Goal: Task Accomplishment & Management: Complete application form

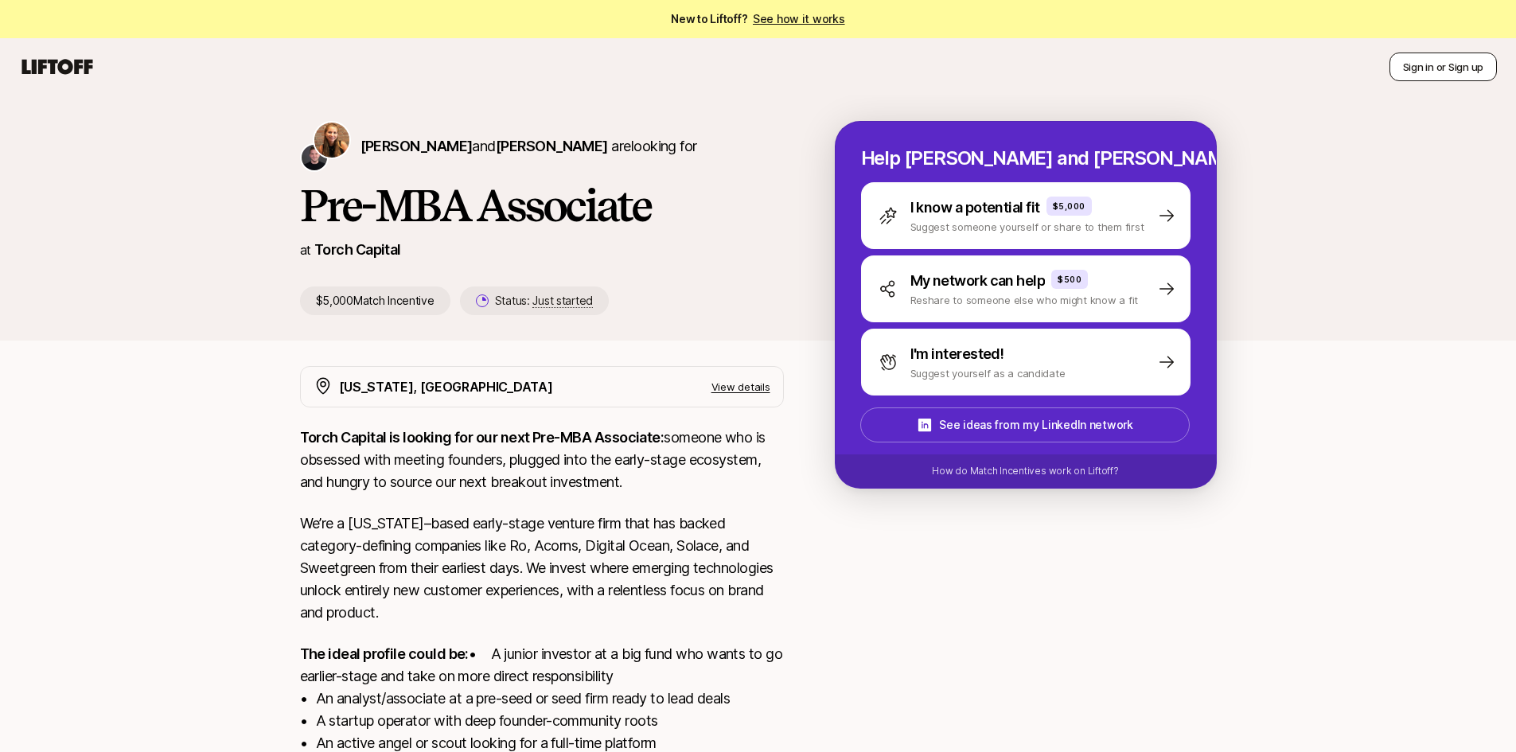
click at [1456, 70] on button "Sign in or Sign up" at bounding box center [1442, 67] width 107 height 29
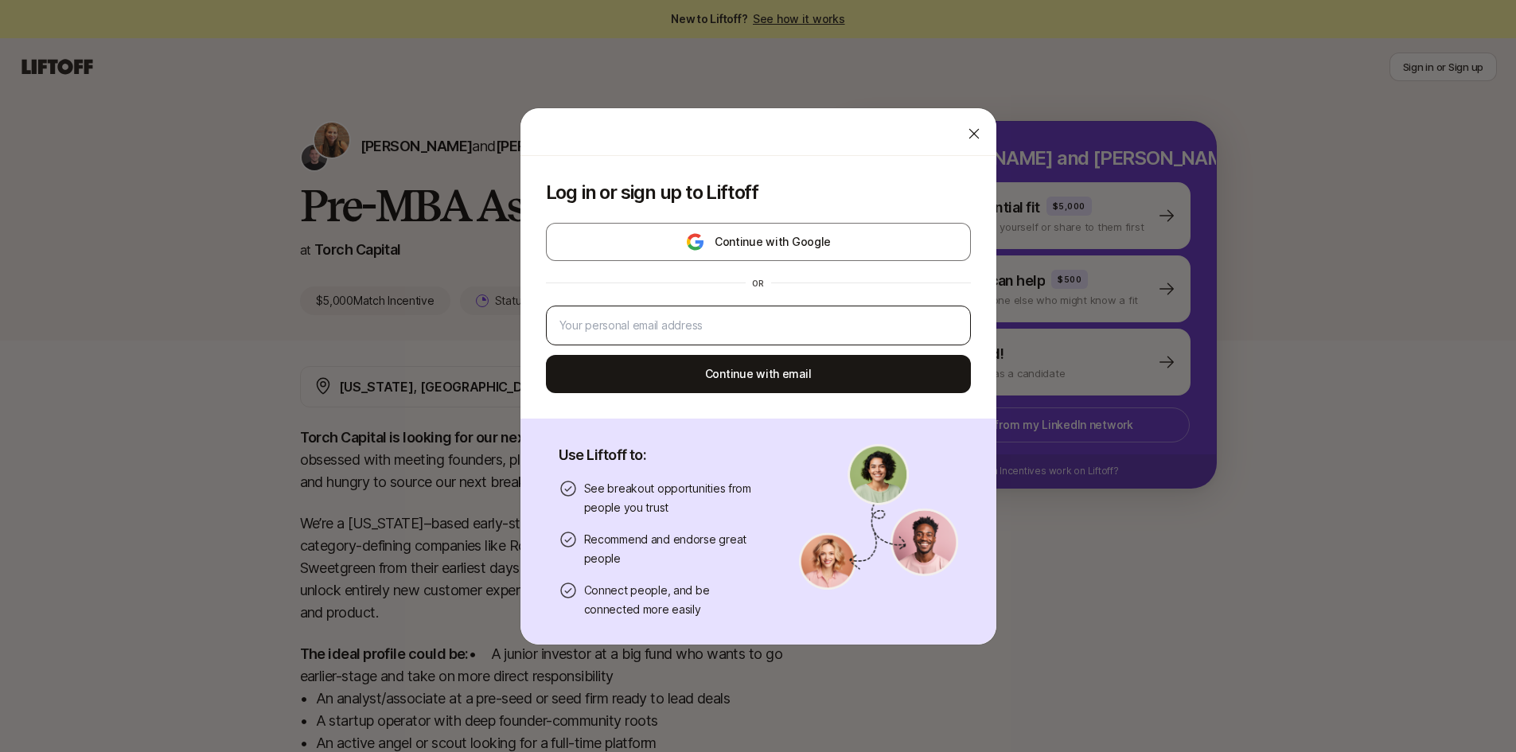
click at [793, 313] on div at bounding box center [758, 326] width 425 height 40
click at [786, 316] on input "email" at bounding box center [758, 325] width 398 height 19
type input "10tejasvi@gmail.com"
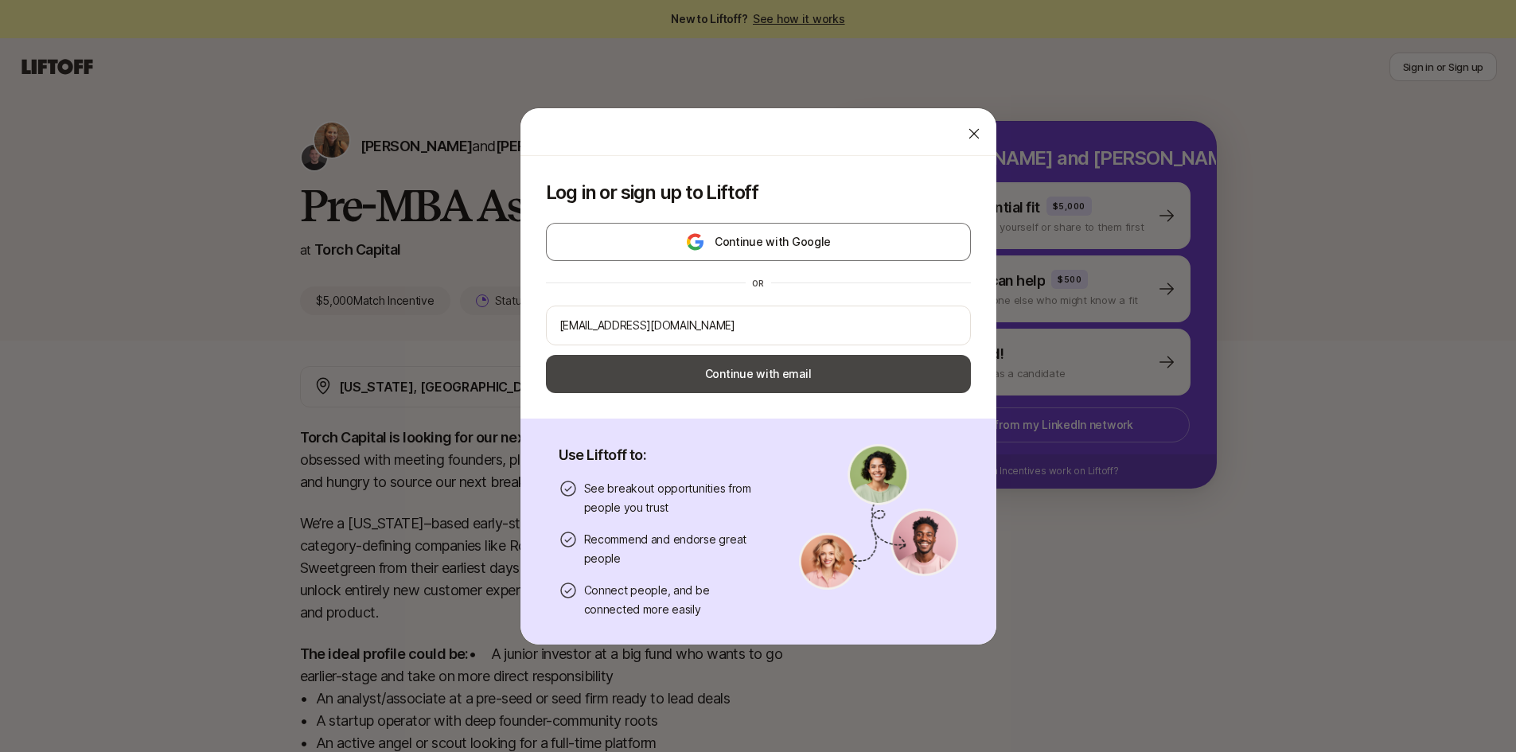
click at [755, 371] on button "Continue with email" at bounding box center [758, 374] width 425 height 38
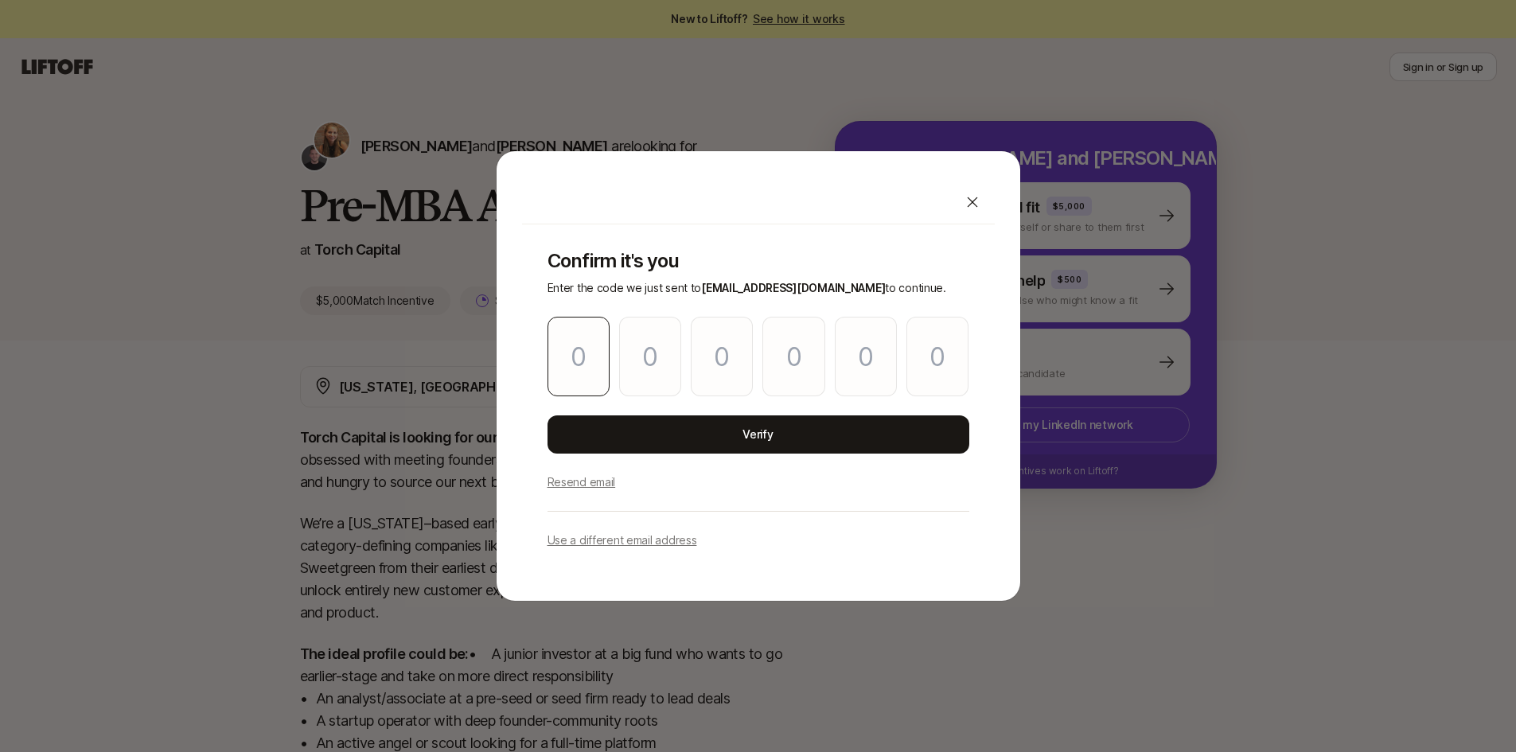
type input "3"
type input "0"
type input "1"
type input "0"
type input "6"
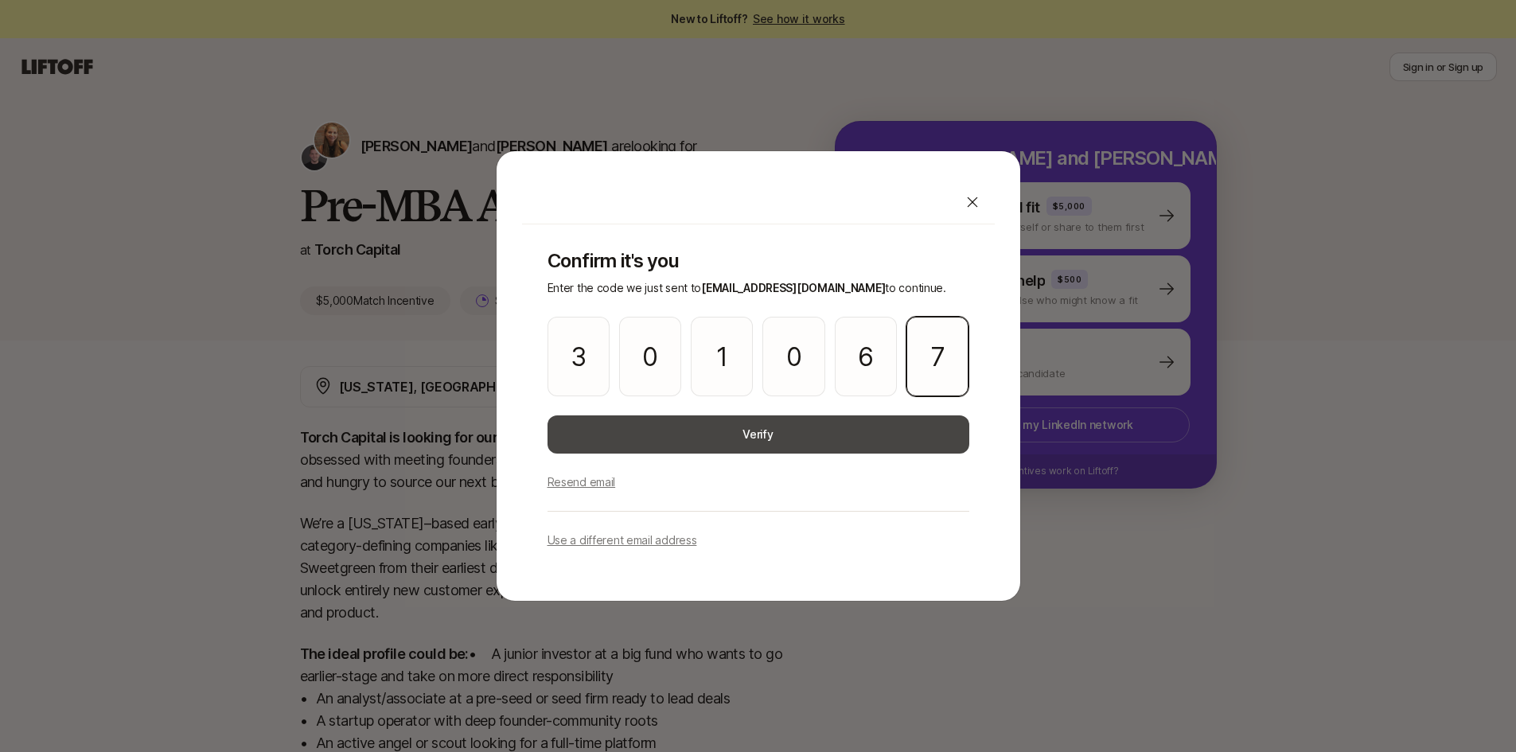
type input "7"
click at [718, 429] on button "Verify" at bounding box center [758, 434] width 422 height 38
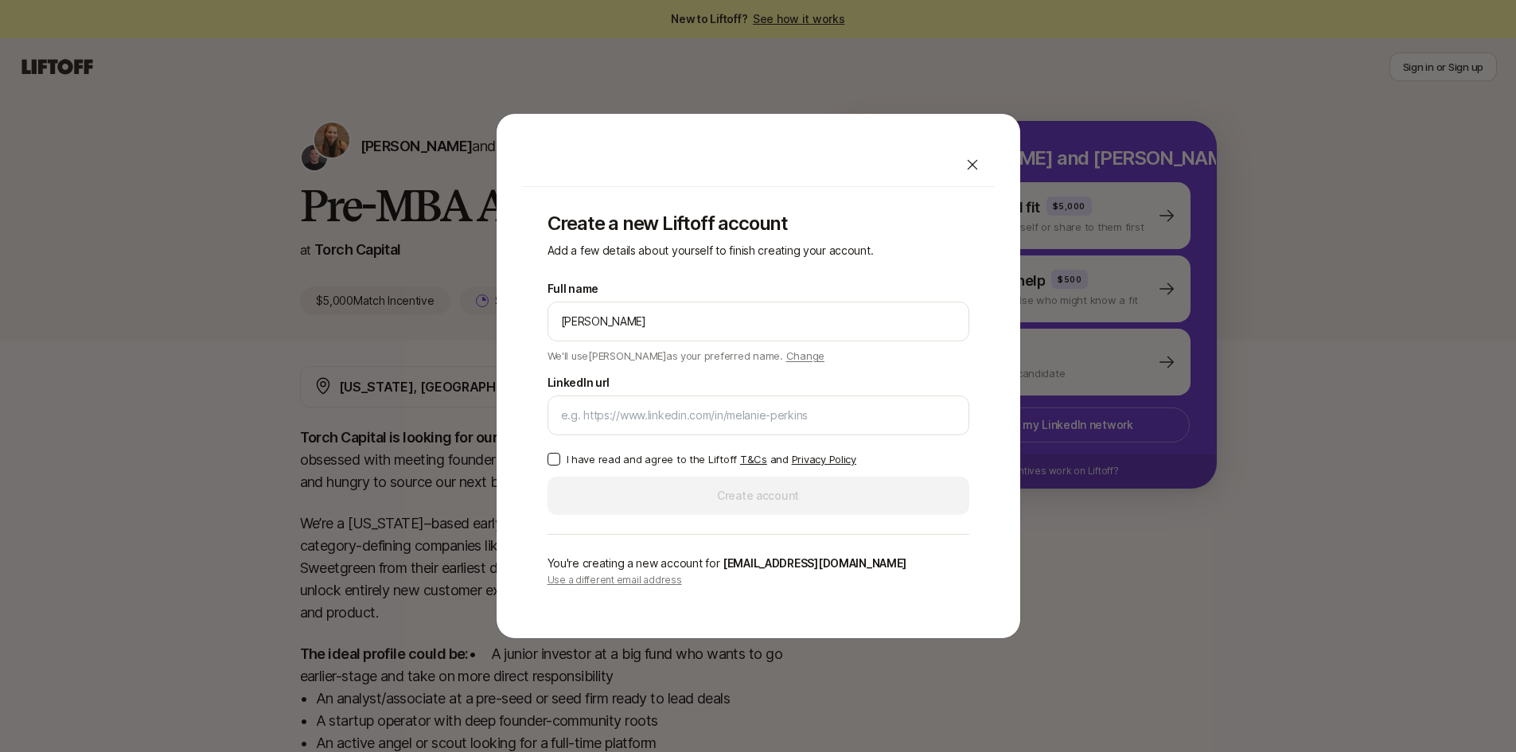
type input "[PERSON_NAME]"
click at [629, 419] on input "LinkedIn url" at bounding box center [758, 415] width 395 height 19
paste input "https://www.linkedin.com/in/tejassvi/"
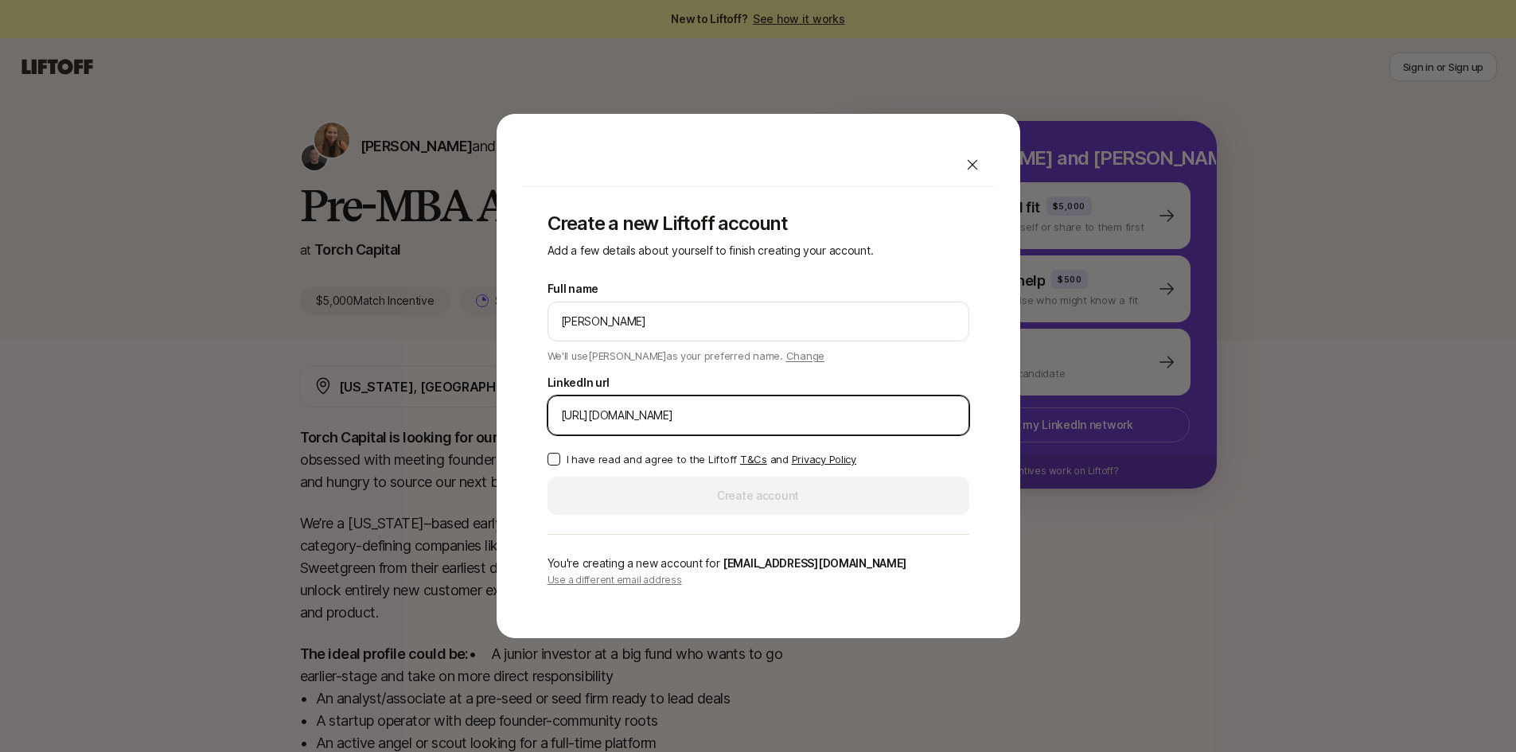
type input "https://www.linkedin.com/in/tejassvi/"
click at [558, 456] on button "I have read and agree to the Liftoff T&Cs and Privacy Policy" at bounding box center [553, 459] width 13 height 13
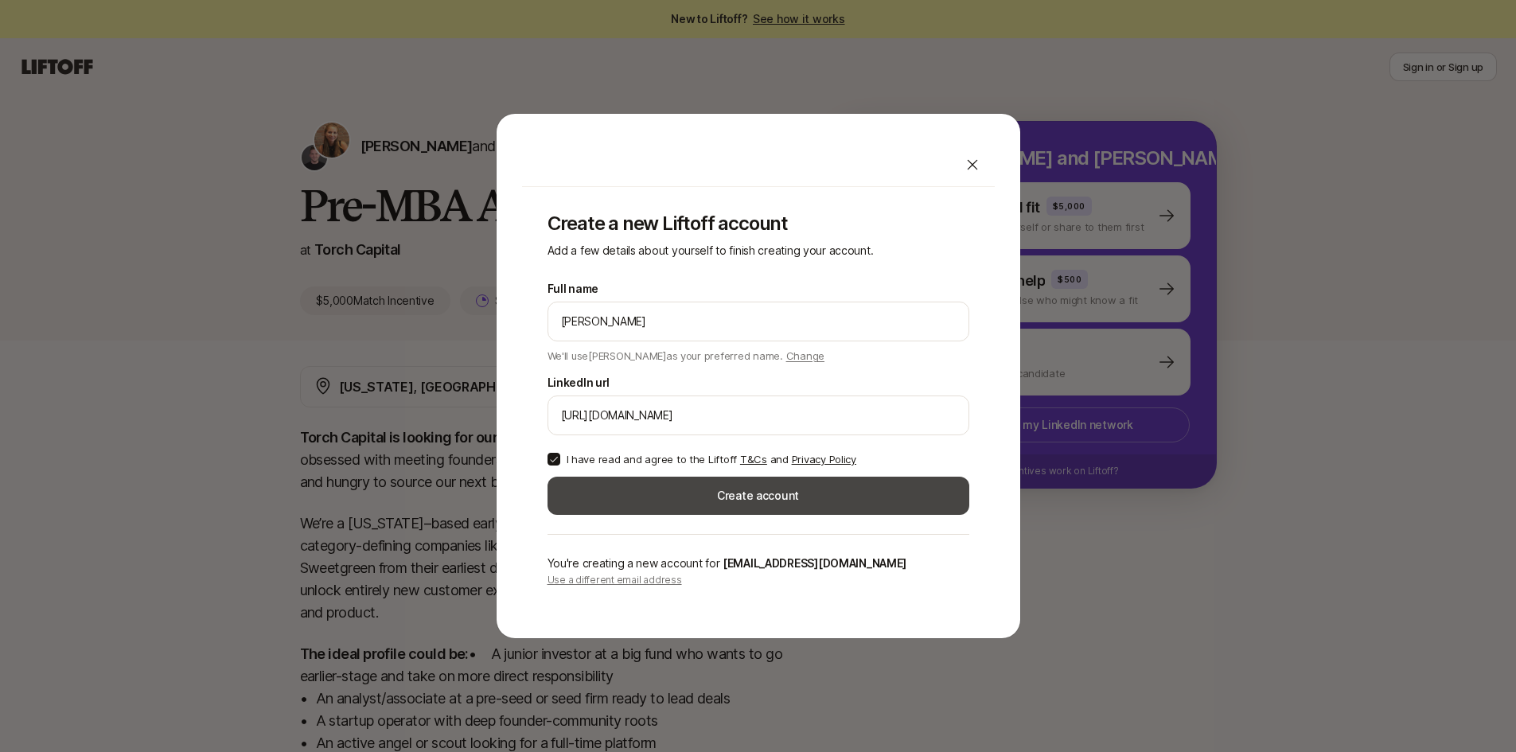
click at [699, 493] on button "Create account" at bounding box center [758, 496] width 422 height 38
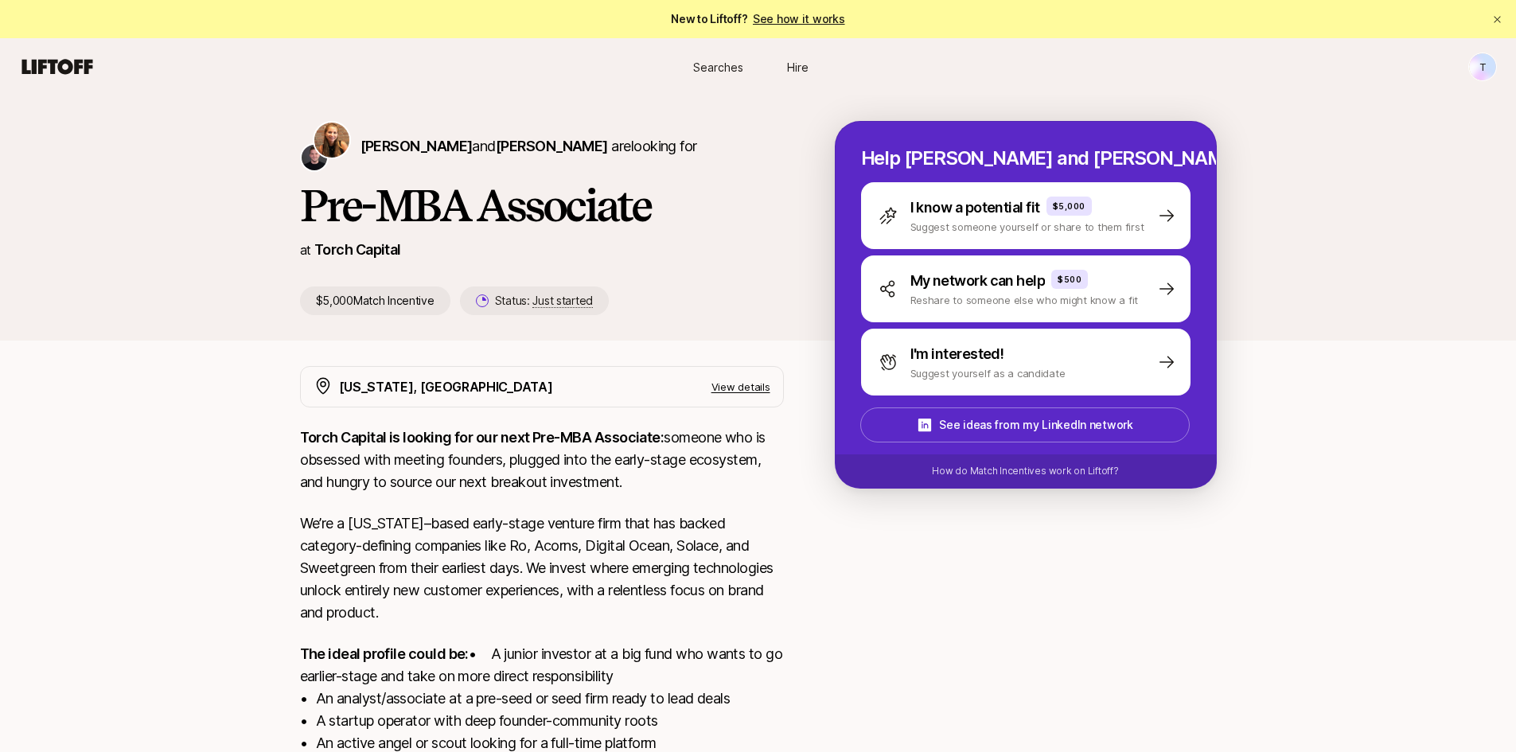
scroll to position [235, 0]
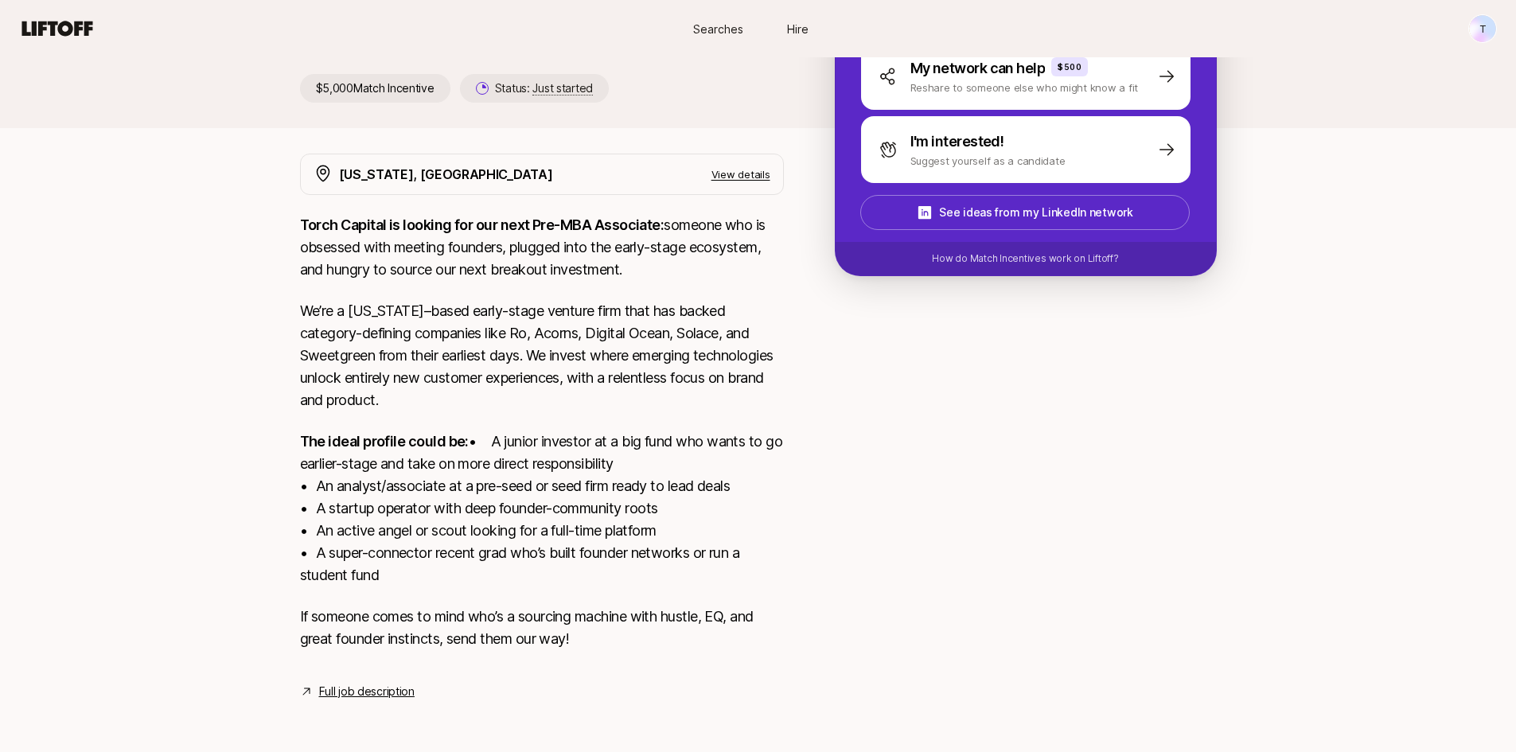
click at [350, 694] on link "Full job description" at bounding box center [366, 691] width 95 height 19
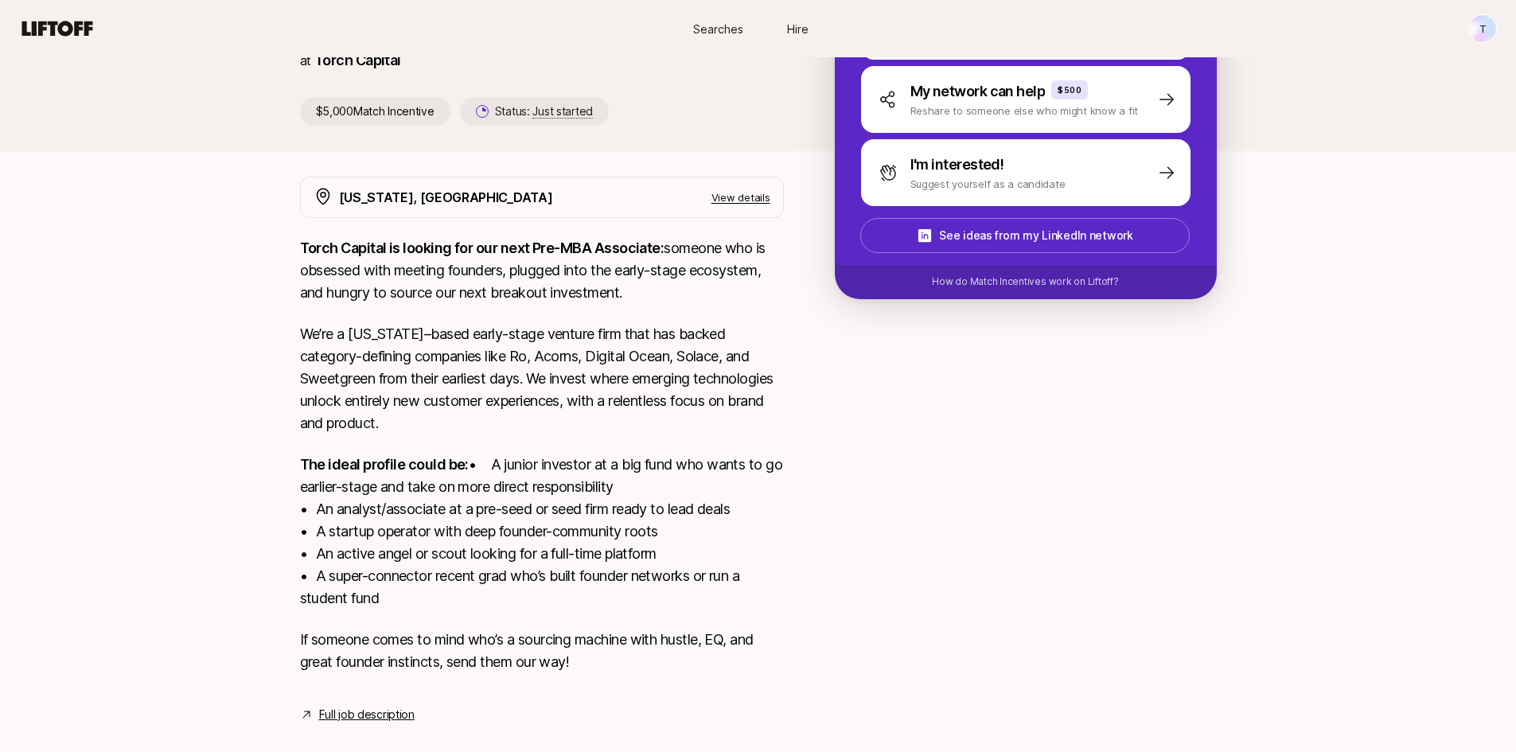
scroll to position [192, 0]
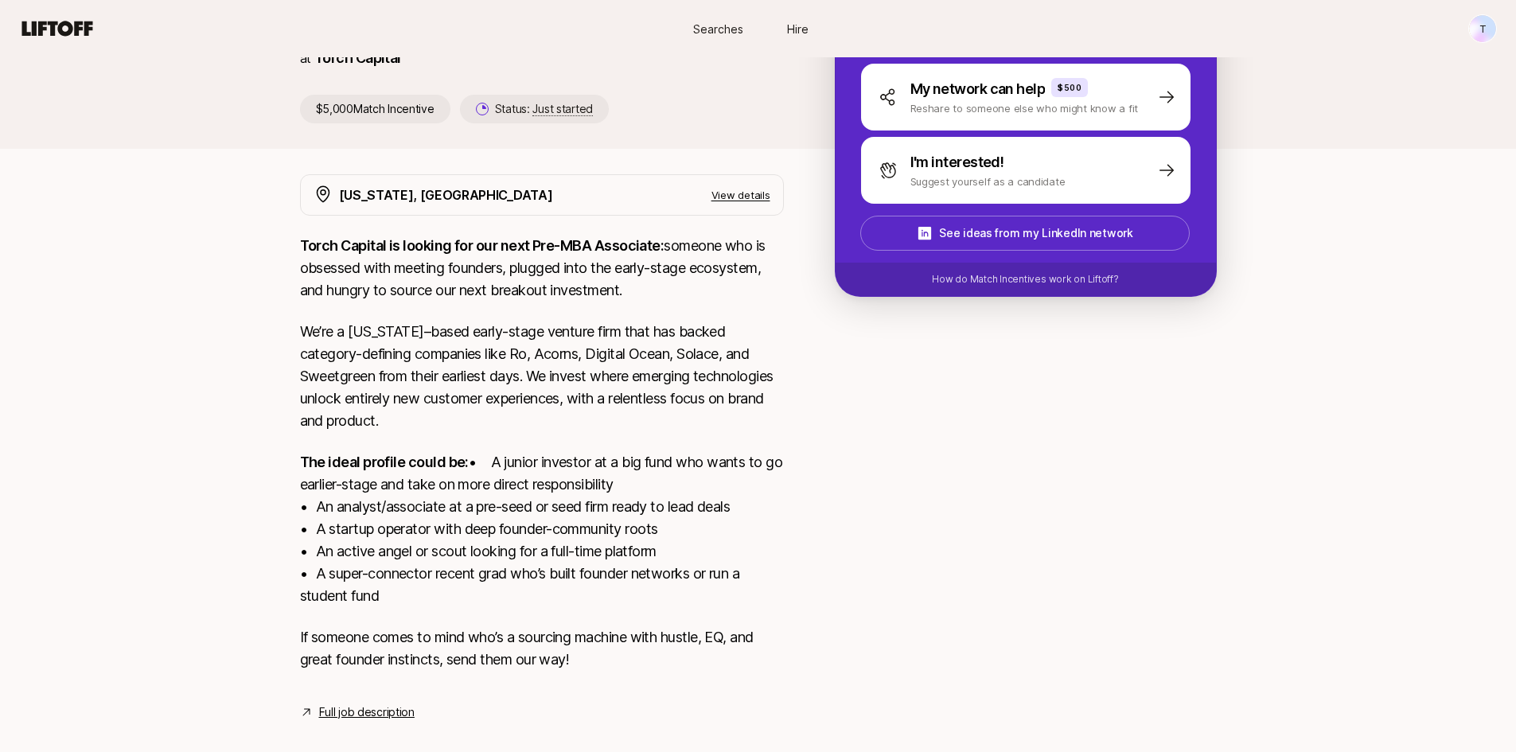
click at [730, 190] on p "View details" at bounding box center [740, 195] width 59 height 16
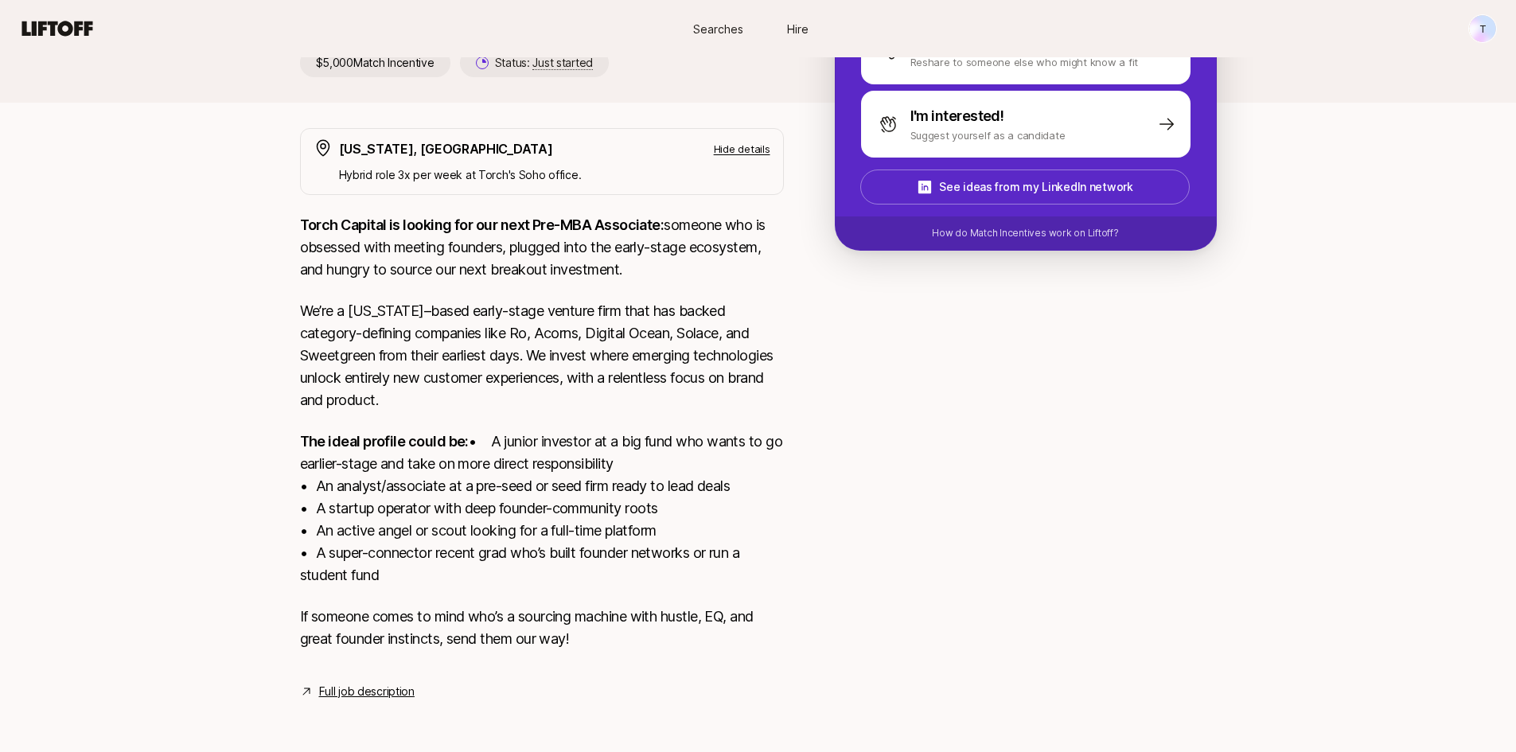
scroll to position [0, 0]
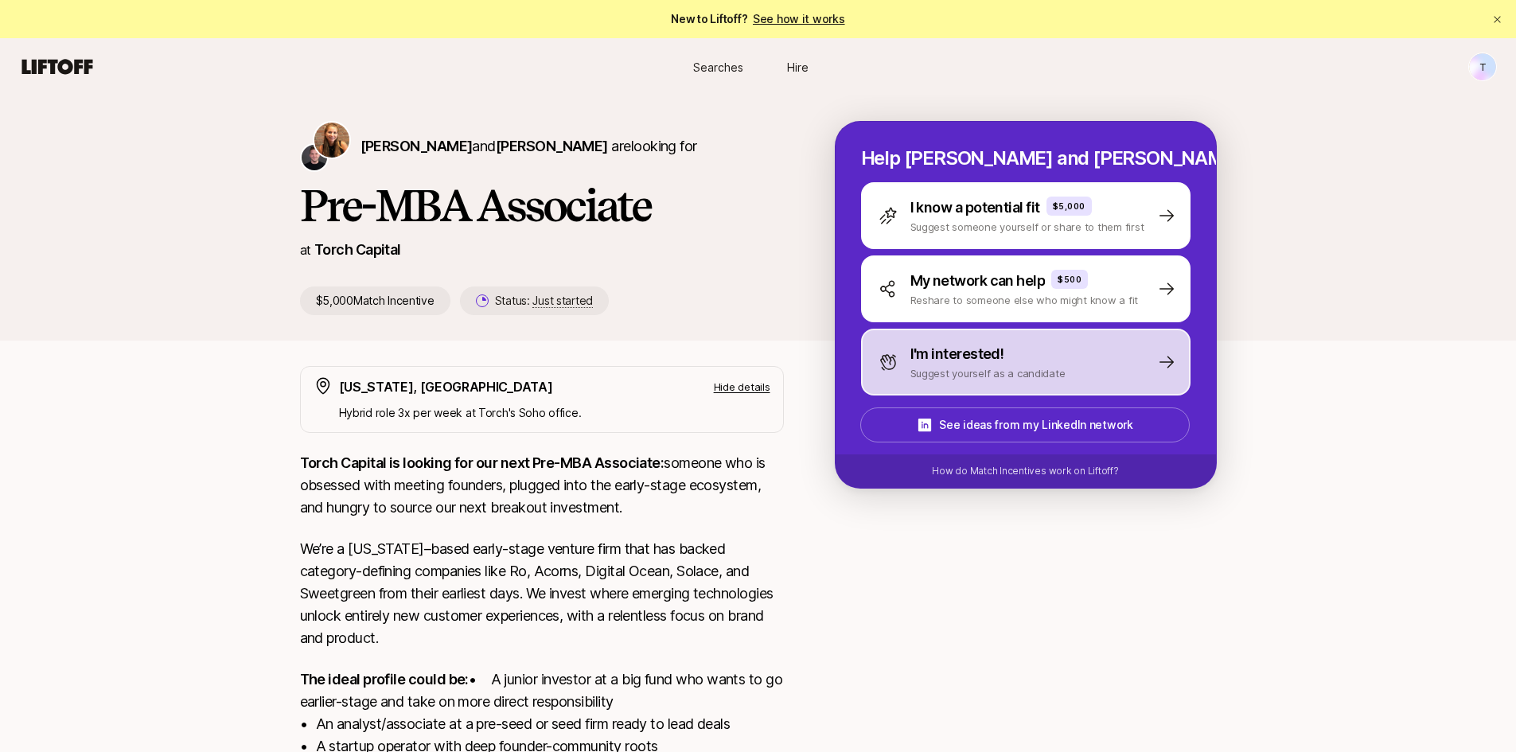
click at [1112, 380] on div "I'm interested! Suggest yourself as a candidate" at bounding box center [1025, 362] width 329 height 67
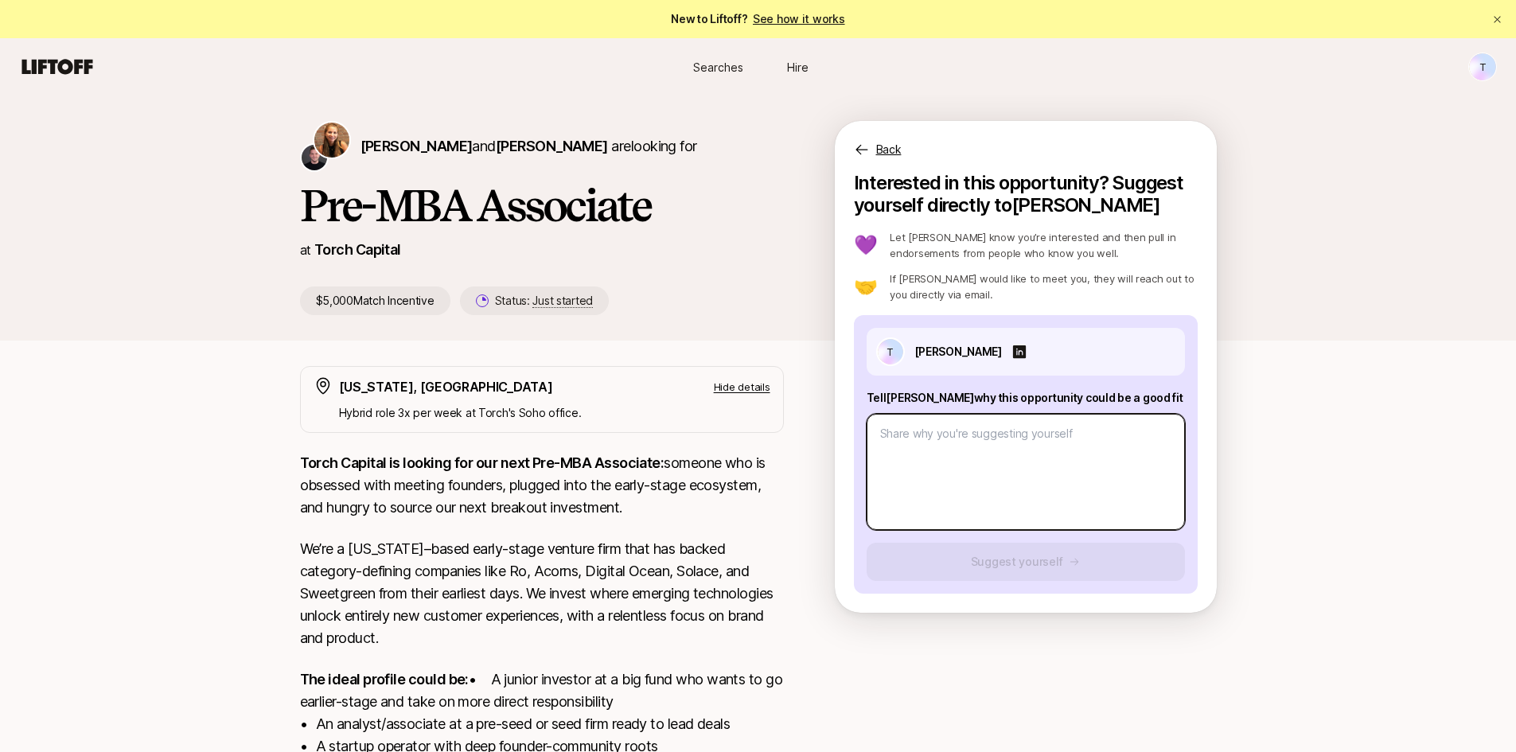
click at [940, 434] on textarea at bounding box center [1026, 472] width 318 height 116
click at [901, 438] on textarea at bounding box center [1026, 472] width 318 height 116
paste textarea "Hello, With my background in M&A and private equity, I have quantitative and qu…"
type textarea "Hello, With my background in M&A and private equity, I have quantitative and qu…"
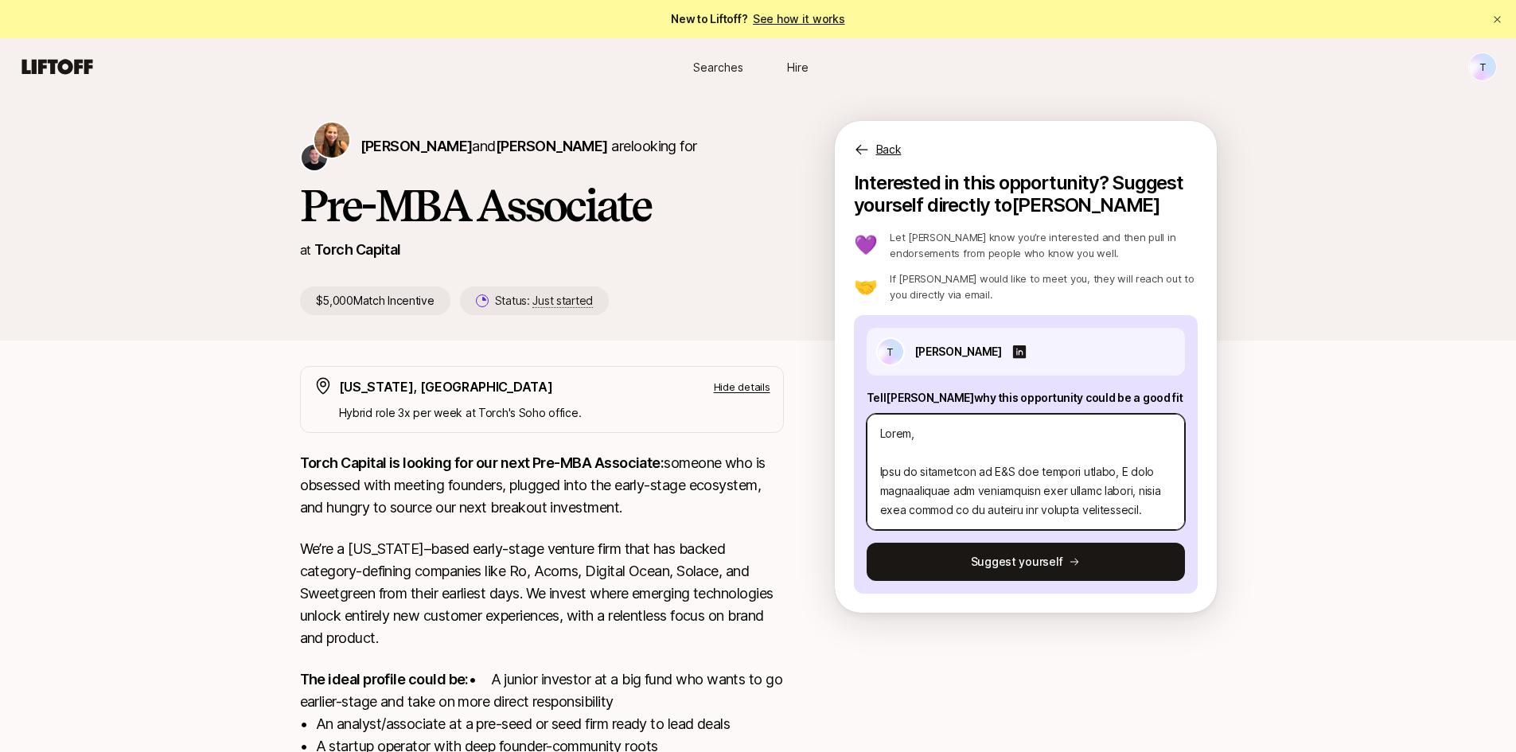
click at [904, 430] on textarea at bounding box center [1026, 472] width 318 height 116
type textarea "x"
type textarea "Hello , With my background in M&A and private equity, I have quantitative and q…"
type textarea "x"
type textarea "Hello K, With my background in M&A and private equity, I have quantitative and …"
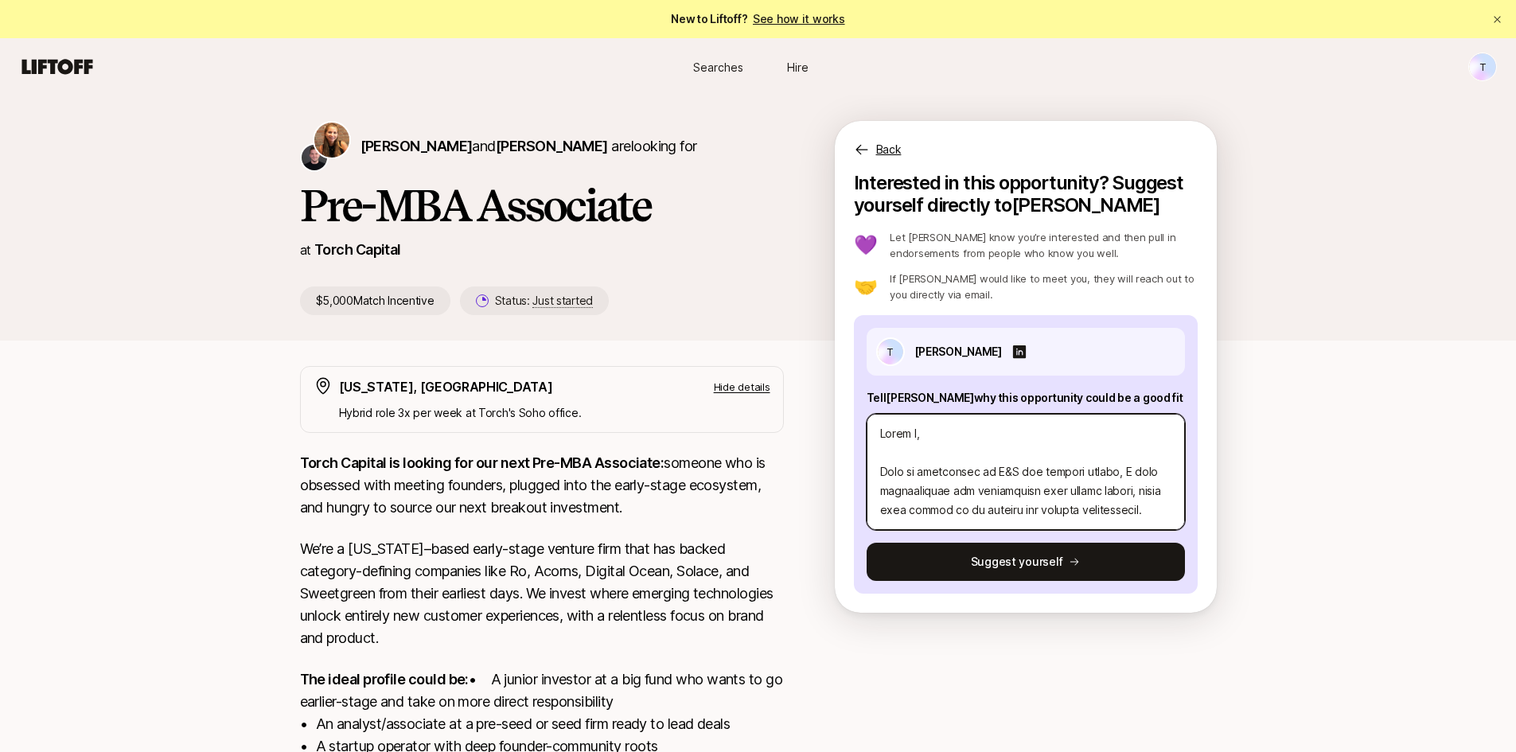
type textarea "x"
type textarea "Hello Ka, With my background in M&A and private equity, I have quantitative and…"
type textarea "x"
type textarea "Hello Kat, With my background in M&A and private equity, I have quantitative an…"
type textarea "x"
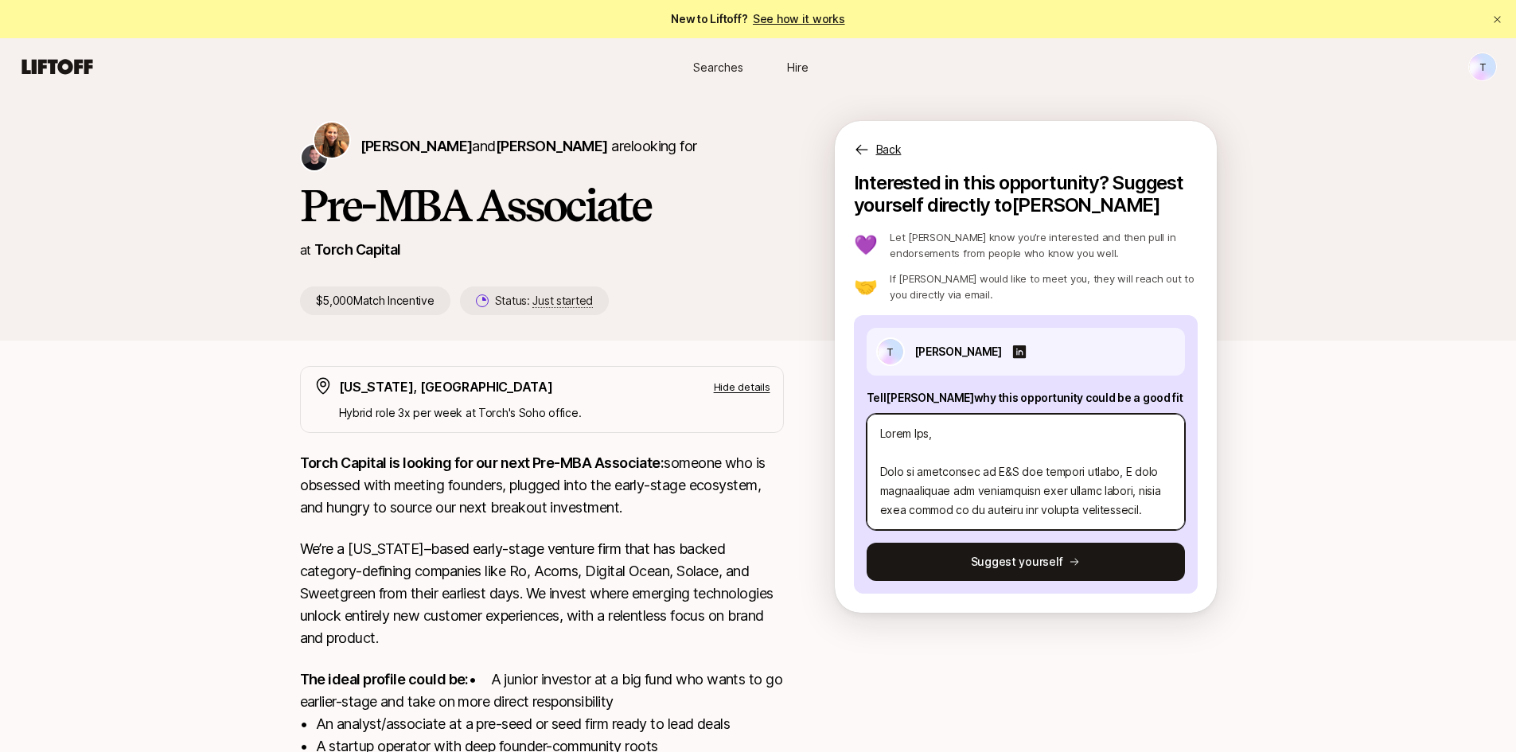
type textarea "Hello Kati, With my background in M&A and private equity, I have quantitative a…"
type textarea "x"
type textarea "Hello Katie, With my background in M&A and private equity, I have quantitative …"
click at [961, 481] on textarea at bounding box center [1026, 472] width 318 height 116
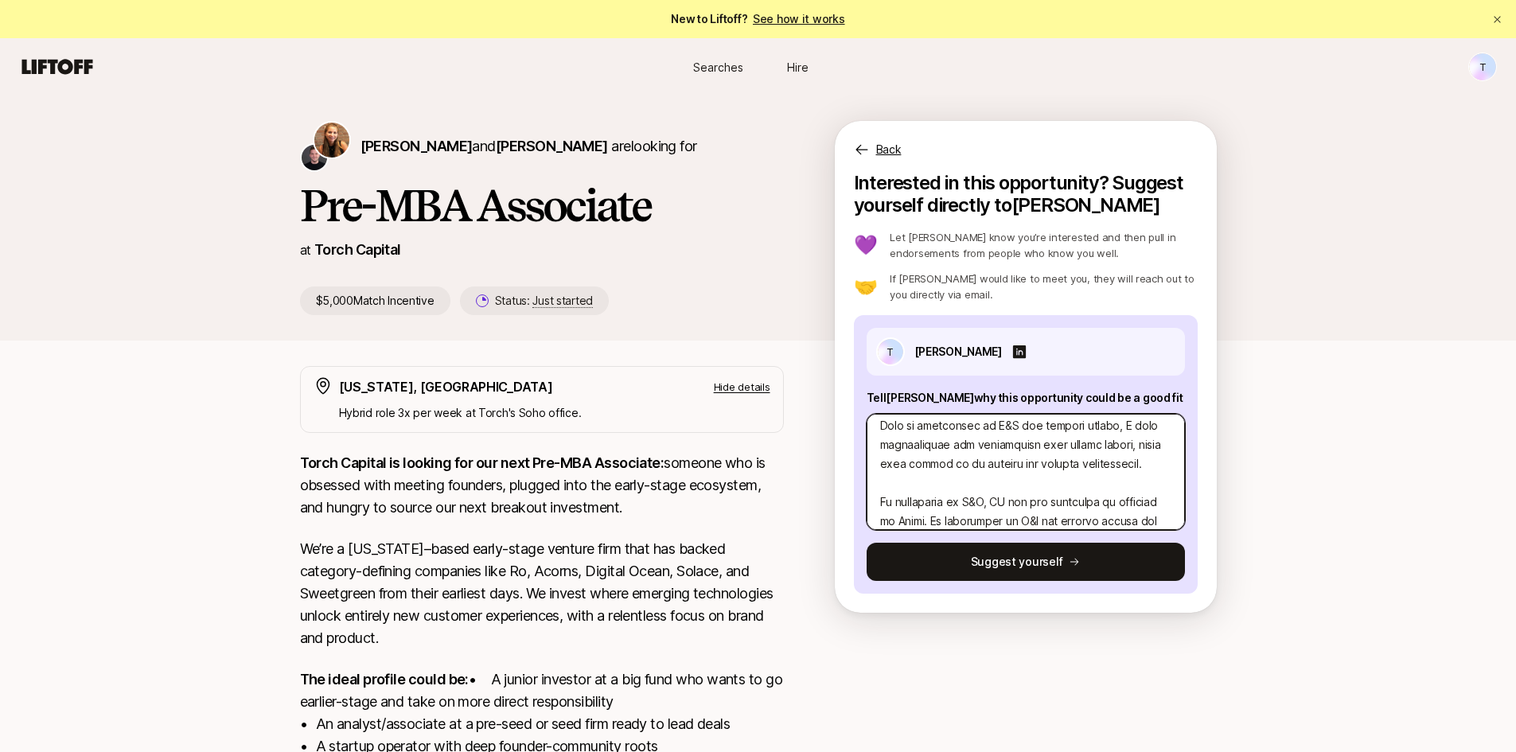
scroll to position [47, 0]
click at [941, 476] on textarea at bounding box center [1026, 472] width 318 height 116
type textarea "x"
type textarea "Hello Katie, With my background in M&A and private equity, I have quantitative …"
type textarea "x"
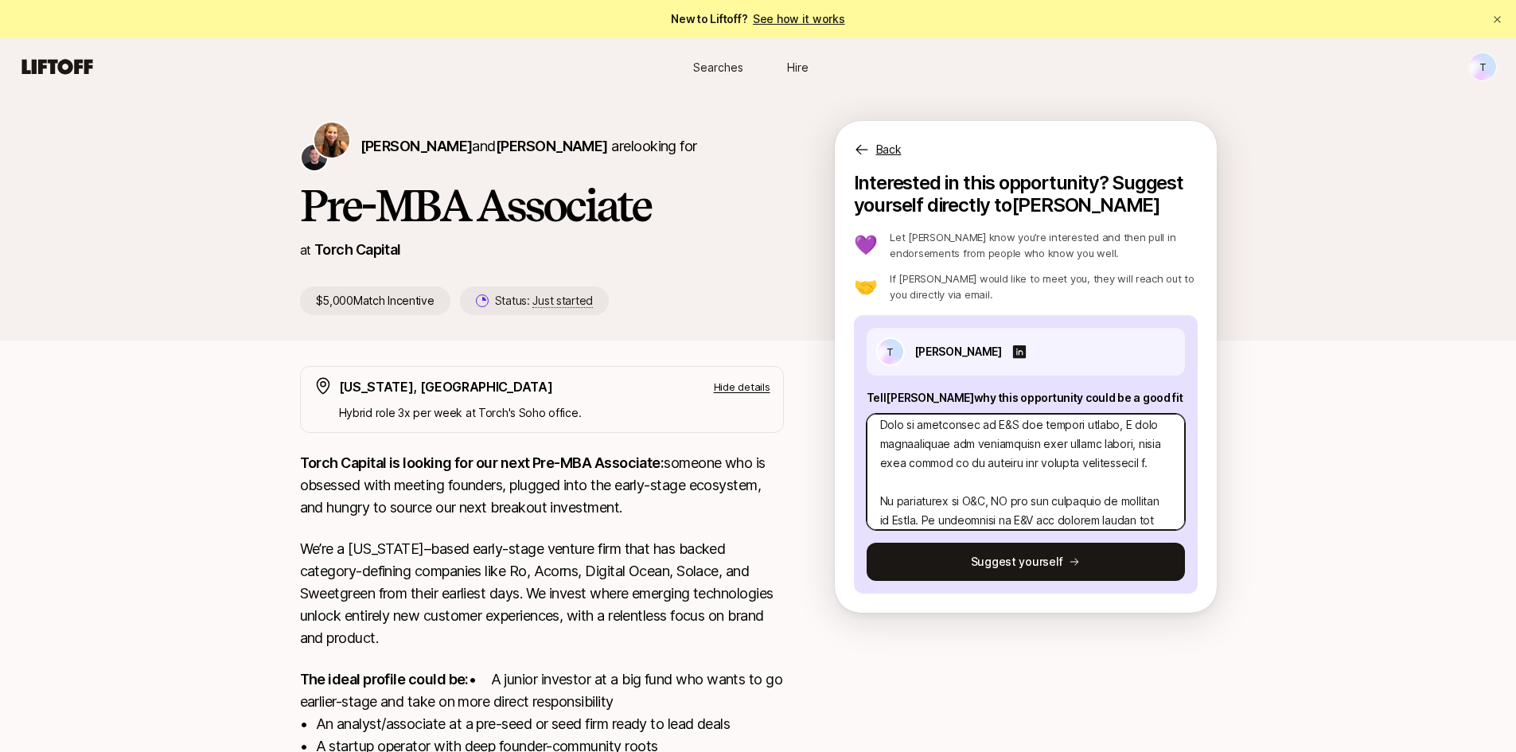
type textarea "Hello Katie, With my background in M&A and private equity, I have quantitative …"
type textarea "x"
type textarea "Hello Katie, With my background in M&A and private equity, I have quantitative …"
type textarea "x"
type textarea "Hello Katie, With my background in M&A and private equity, I have quantitative …"
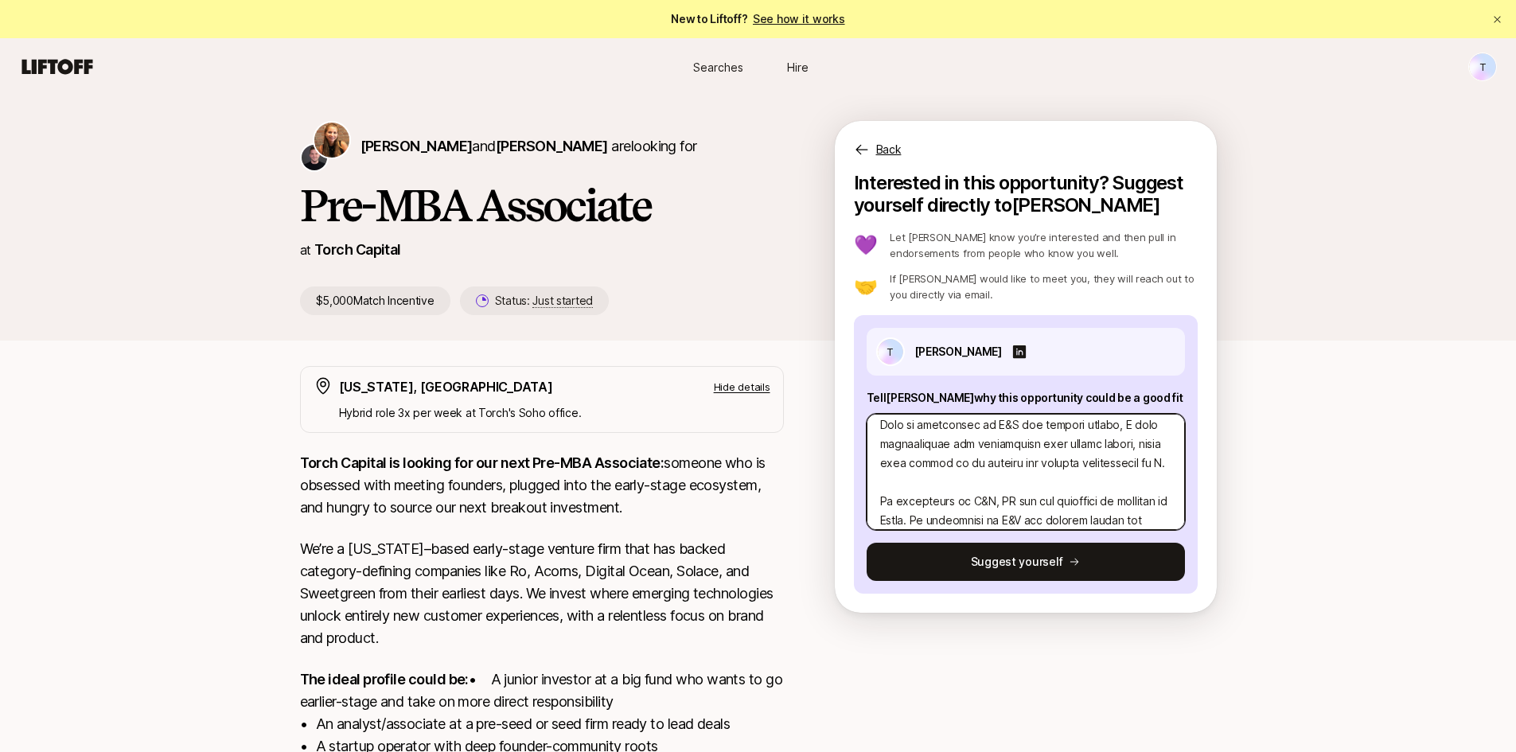
type textarea "x"
type textarea "Hello Katie, With my background in M&A and private equity, I have quantitative …"
type textarea "x"
type textarea "Hello Katie, With my background in M&A and private equity, I have quantitative …"
type textarea "x"
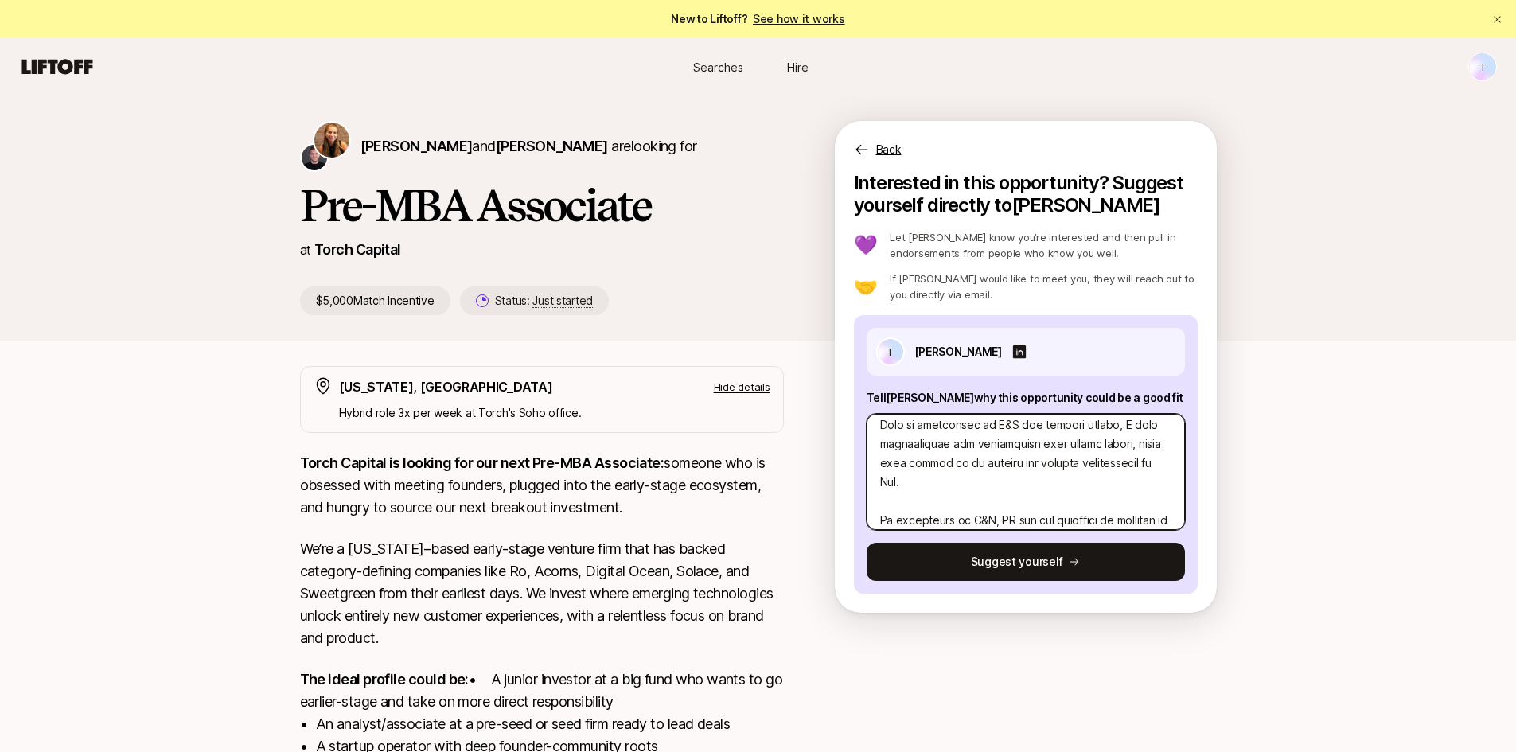
type textarea "Hello Katie, With my background in M&A and private equity, I have quantitative …"
type textarea "x"
type textarea "Hello Katie, With my background in M&A and private equity, I have quantitative …"
type textarea "x"
type textarea "Hello Katie, With my background in M&A and private equity, I have quantitative …"
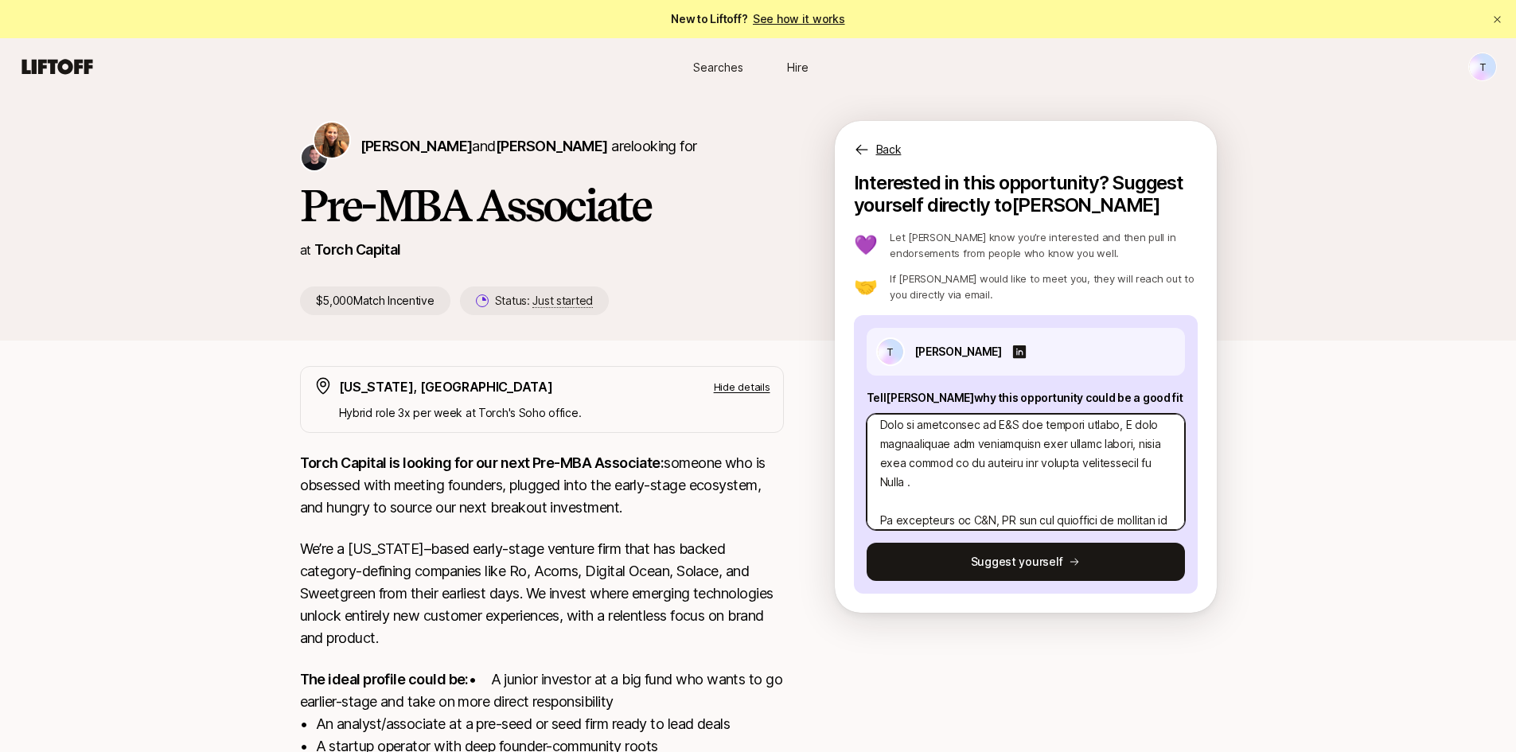
type textarea "x"
type textarea "Hello Katie, With my background in M&A and private equity, I have quantitative …"
type textarea "x"
type textarea "Hello Katie, With my background in M&A and private equity, I have quantitative …"
type textarea "x"
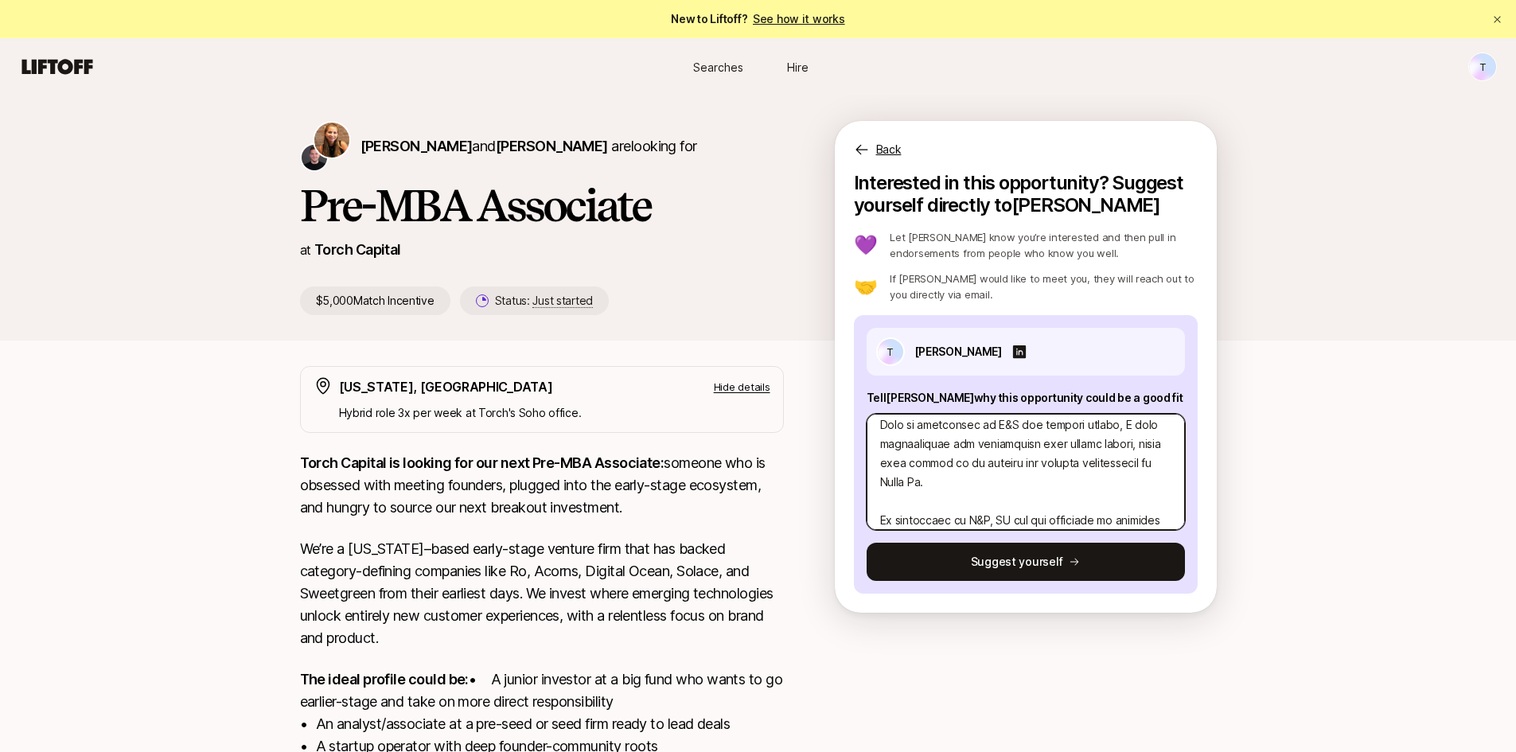
type textarea "Hello Katie, With my background in M&A and private equity, I have quantitative …"
type textarea "x"
type textarea "Hello Katie, With my background in M&A and private equity, I have quantitative …"
type textarea "x"
type textarea "Hello Katie, With my background in M&A and private equity, I have quantitative …"
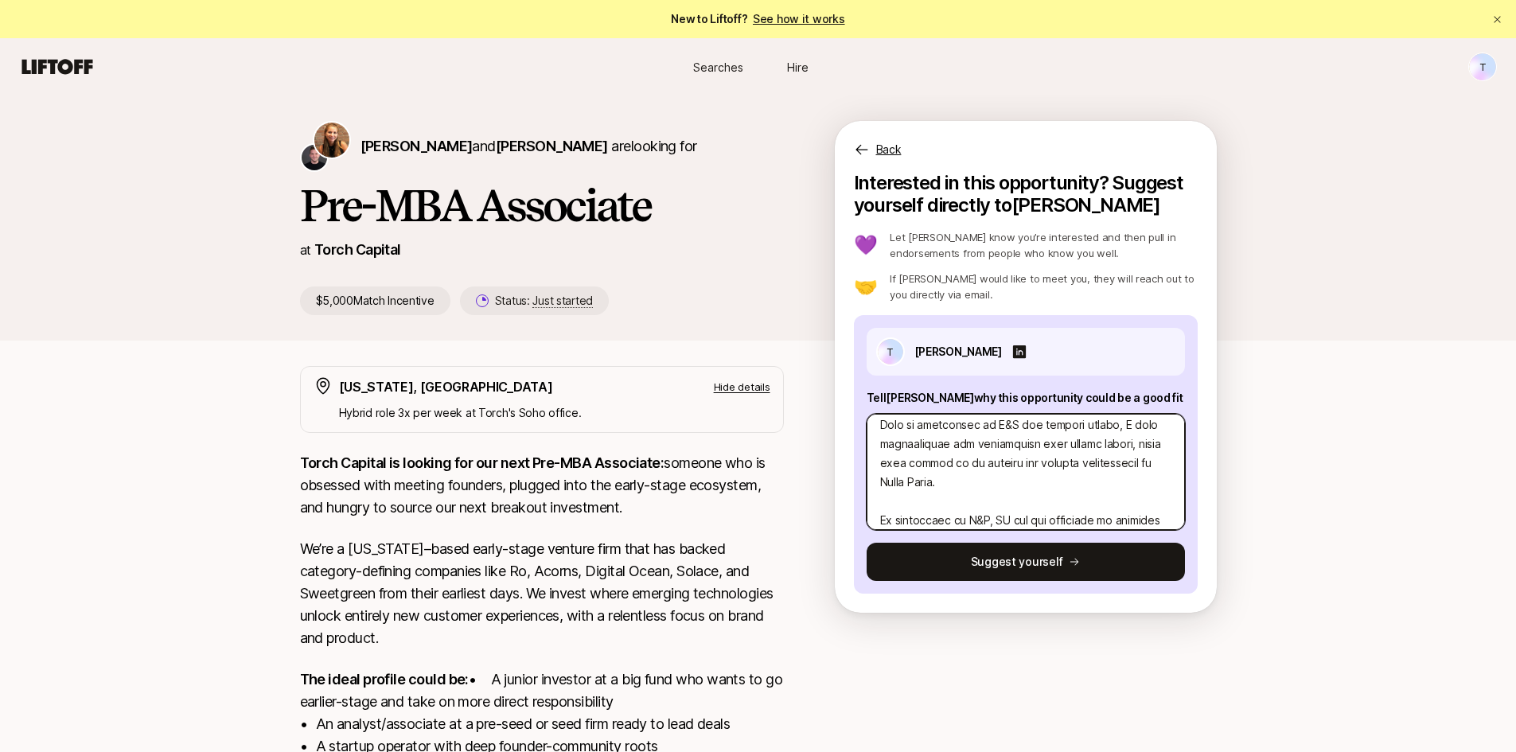
type textarea "x"
type textarea "Hello Katie, With my background in M&A and private equity, I have quantitative …"
type textarea "x"
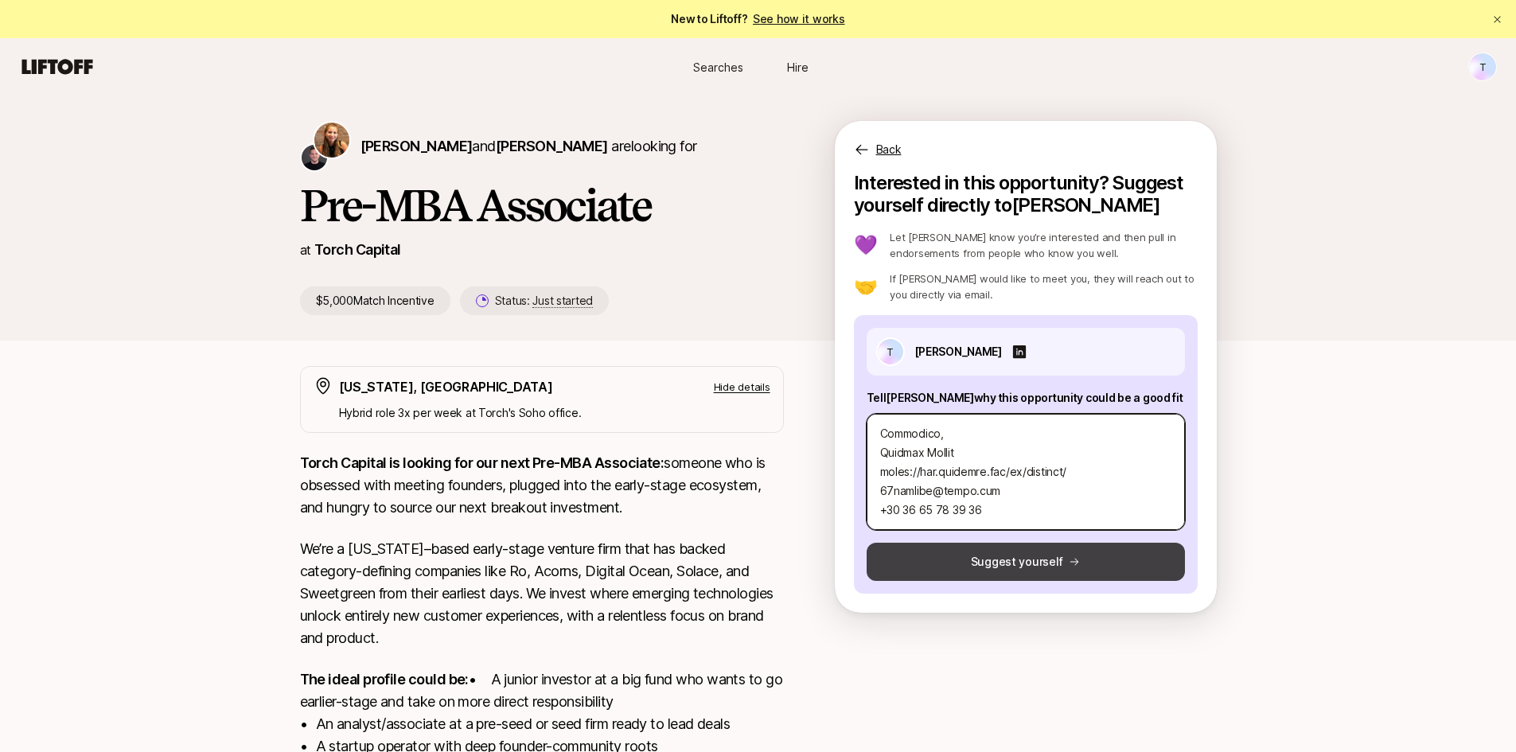
type textarea "Hello Katie, With my background in M&A and private equity, I have quantitative …"
click at [1021, 559] on button "Suggest yourself" at bounding box center [1026, 562] width 318 height 38
type textarea "x"
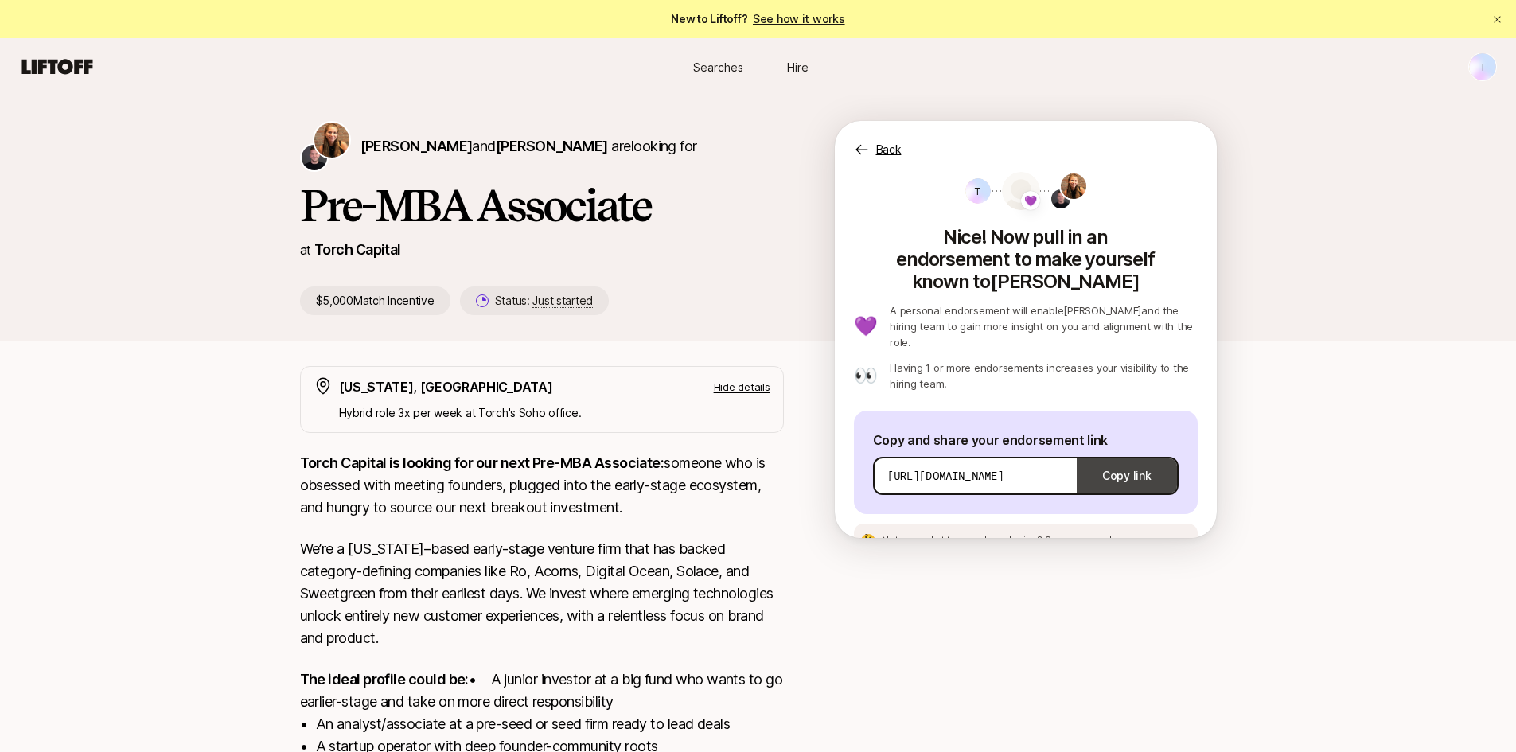
click at [1120, 454] on button "Copy link" at bounding box center [1126, 476] width 99 height 45
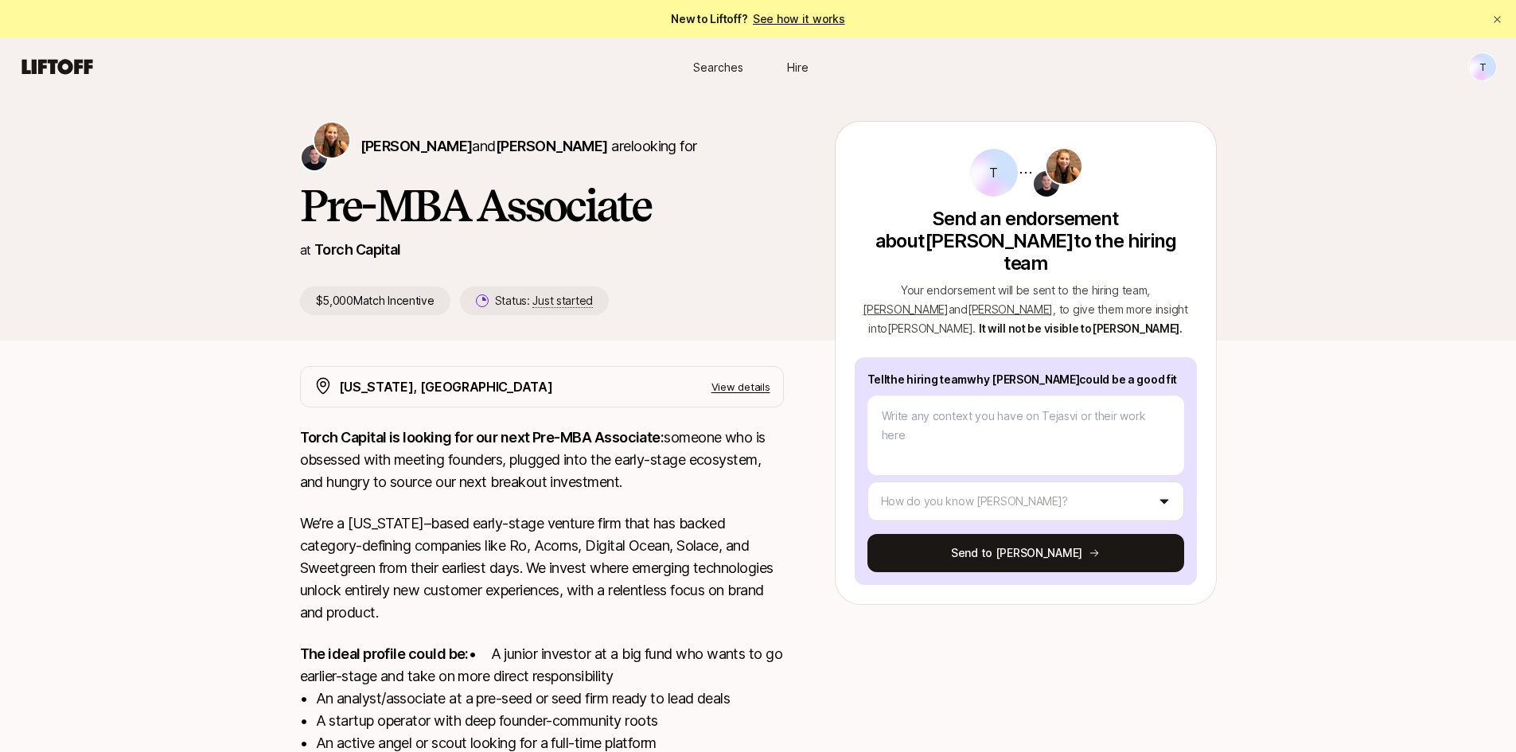
type textarea "x"
